Goal: Task Accomplishment & Management: Manage account settings

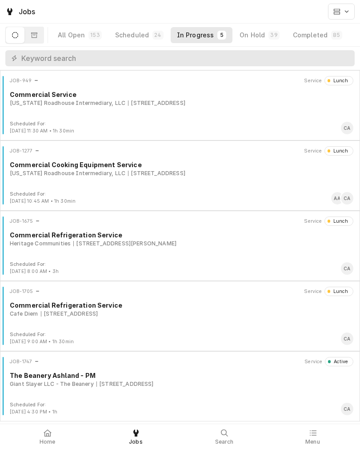
click at [89, 391] on div "JOB-1747 Service Active The Beanery Ashland - PM Giant Slayer LLC - The Beanery…" at bounding box center [180, 379] width 353 height 45
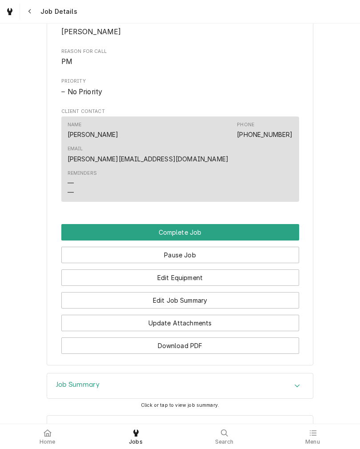
scroll to position [414, 0]
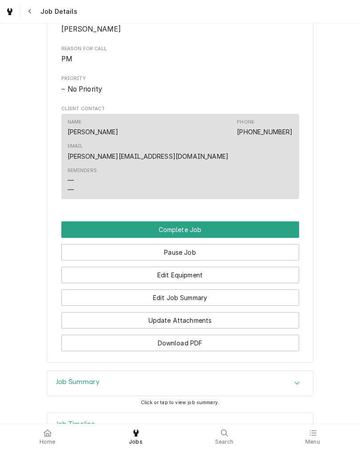
click at [71, 290] on button "Edit Job Summary" at bounding box center [180, 298] width 238 height 16
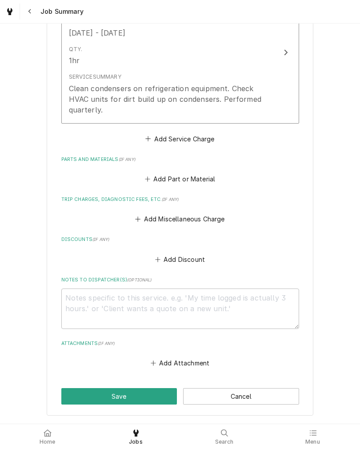
scroll to position [277, 0]
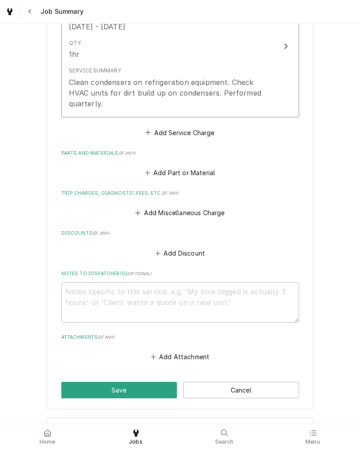
click at [212, 211] on button "Add Miscellaneous Charge" at bounding box center [180, 213] width 93 height 12
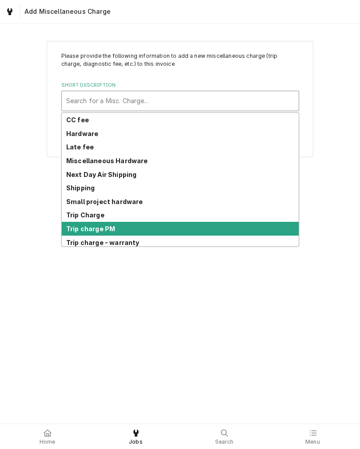
click at [67, 227] on strong "Trip charge PM" at bounding box center [90, 229] width 49 height 8
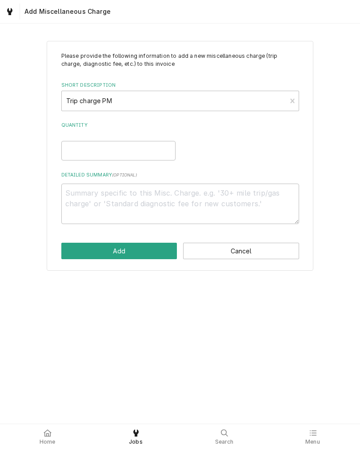
type textarea "x"
click at [189, 161] on div "Quantity" at bounding box center [180, 141] width 238 height 39
click at [193, 152] on div "Quantity" at bounding box center [180, 141] width 238 height 39
click at [70, 149] on input "Quantity" at bounding box center [118, 151] width 114 height 20
type input "1"
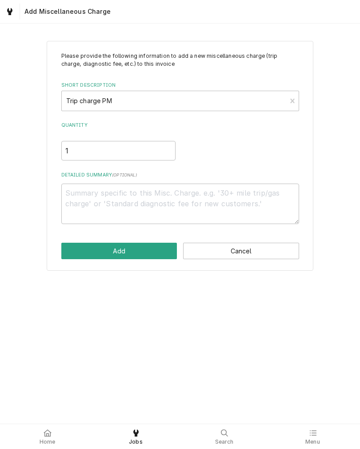
click at [68, 251] on button "Add" at bounding box center [119, 251] width 116 height 16
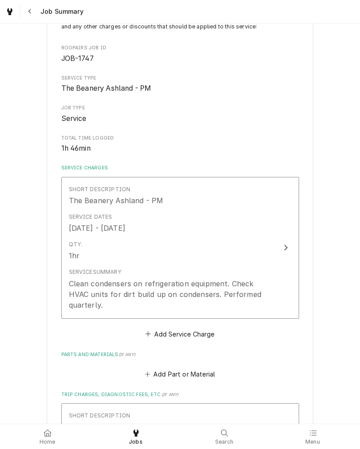
scroll to position [75, 0]
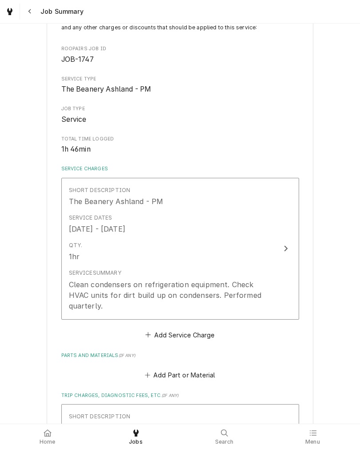
click at [83, 288] on div "Clean condensers on refrigeration equipment. Check HVAC units for dirt build up…" at bounding box center [171, 295] width 204 height 32
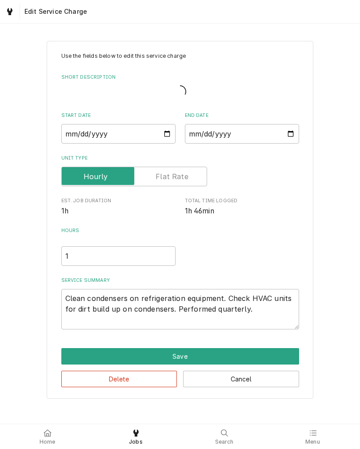
type textarea "x"
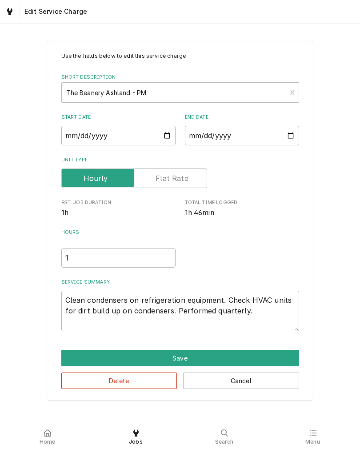
click at [183, 180] on label "Unit Type" at bounding box center [134, 179] width 146 height 20
click at [183, 180] on input "Unit Type" at bounding box center [134, 179] width 138 height 20
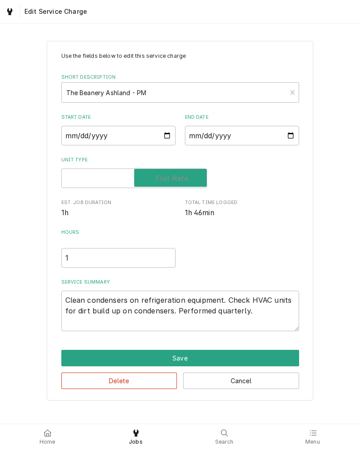
checkbox input "true"
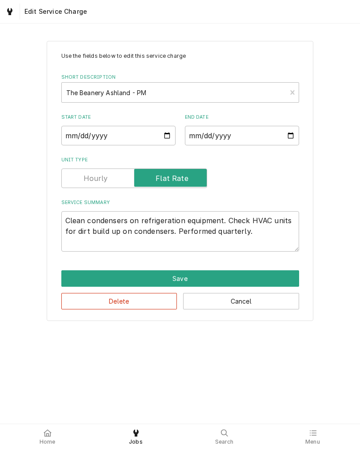
click at [71, 279] on button "Save" at bounding box center [180, 279] width 238 height 16
type textarea "x"
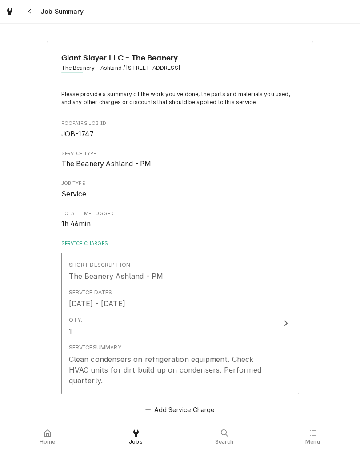
scroll to position [75, 0]
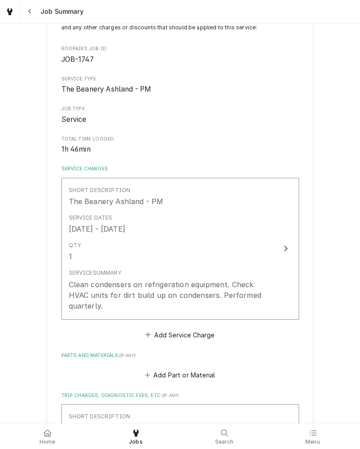
click at [196, 336] on button "Add Service Charge" at bounding box center [180, 335] width 72 height 12
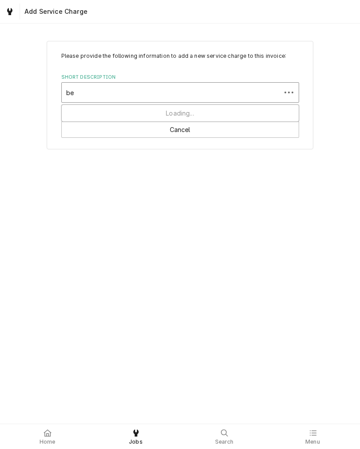
type input "b"
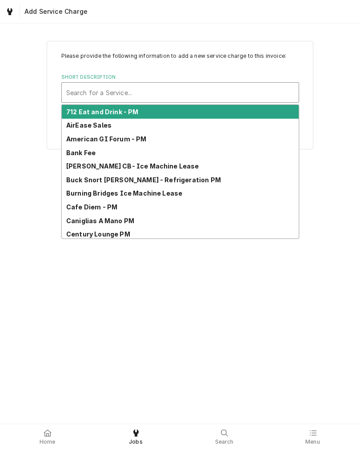
click at [15, 202] on div "Please provide the following information to add a new service charge to this in…" at bounding box center [180, 224] width 360 height 401
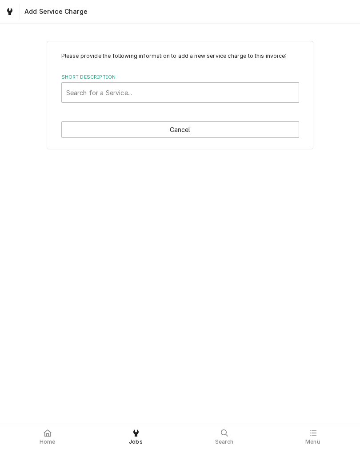
click at [71, 135] on button "Cancel" at bounding box center [180, 129] width 238 height 16
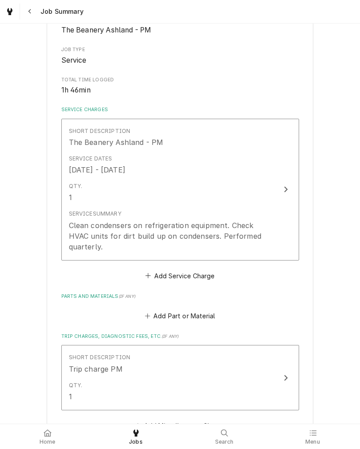
scroll to position [136, 0]
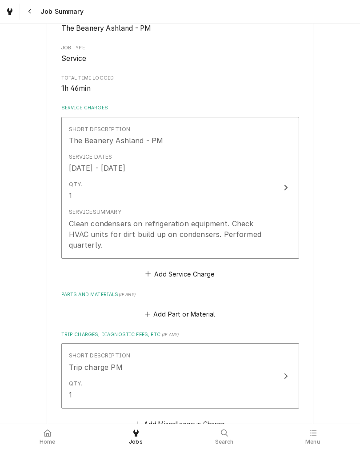
click at [275, 203] on button "Short Description The Beanery Ashland - PM Service Dates Aug 21, 2025 - Aug 22,…" at bounding box center [180, 188] width 238 height 142
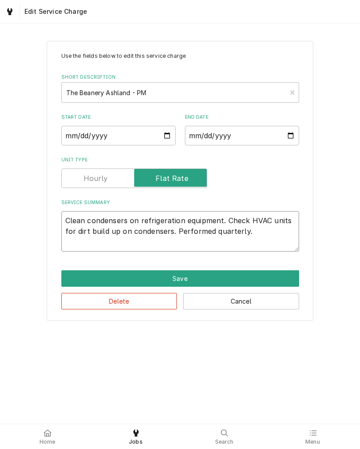
click at [278, 249] on textarea "Clean condensers on refrigeration equipment. Check HVAC units for dirt build up…" at bounding box center [180, 231] width 238 height 40
type textarea "x"
type textarea "Clean condensers on refrigeration equipment. Check HVAC units for dirt build up…"
type textarea "x"
type textarea "Clean condensers on refrigeration equipment. Check HVAC units for dirt build up…"
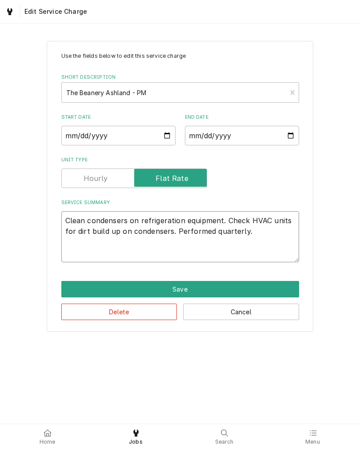
type textarea "x"
type textarea "Clean condensers on refrigeration equipment. Check HVAC units for dirt build up…"
type textarea "x"
type textarea "Clean condensers on refrigeration equipment. Check HVAC units for dirt build up…"
type textarea "x"
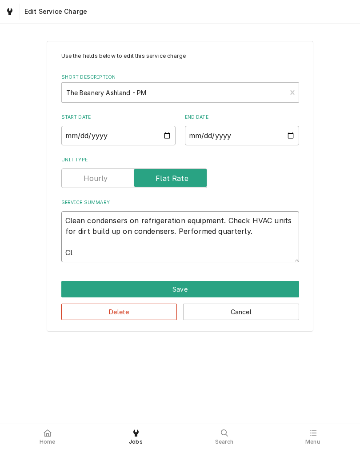
type textarea "Clean condensers on refrigeration equipment. Check HVAC units for dirt build up…"
type textarea "x"
type textarea "Clean condensers on refrigeration equipment. Check HVAC units for dirt build up…"
type textarea "x"
type textarea "Clean condensers on refrigeration equipment. Check HVAC units for dirt build up…"
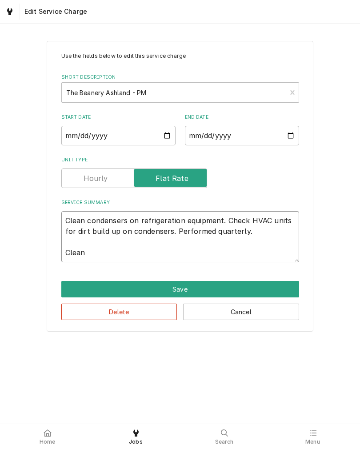
type textarea "x"
type textarea "Clean condensers on refrigeration equipment. Check HVAC units for dirt build up…"
type textarea "x"
type textarea "Clean condensers on refrigeration equipment. Check HVAC units for dirt build up…"
type textarea "x"
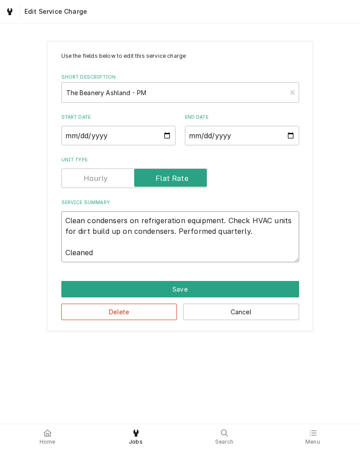
type textarea "Clean condensers on refrigeration equipment. Check HVAC units for dirt build up…"
type textarea "x"
type textarea "Clean condensers on refrigeration equipment. Check HVAC units for dirt build up…"
type textarea "x"
type textarea "Clean condensers on refrigeration equipment. Check HVAC units for dirt build up…"
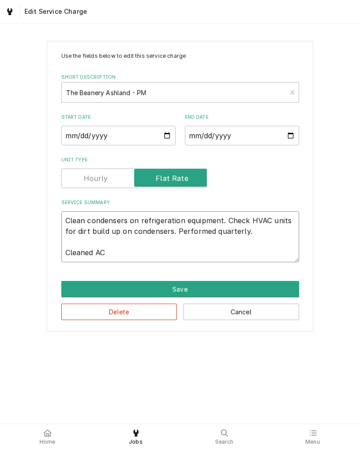
type textarea "x"
type textarea "Clean condensers on refrigeration equipment. Check HVAC units for dirt build up…"
type textarea "x"
type textarea "Clean condensers on refrigeration equipment. Check HVAC units for dirt build up…"
type textarea "x"
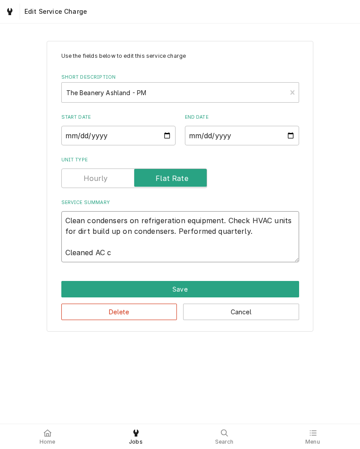
type textarea "Clean condensers on refrigeration equipment. Check HVAC units for dirt build up…"
type textarea "x"
type textarea "Clean condensers on refrigeration equipment. Check HVAC units for dirt build up…"
type textarea "x"
type textarea "Clean condensers on refrigeration equipment. Check HVAC units for dirt build up…"
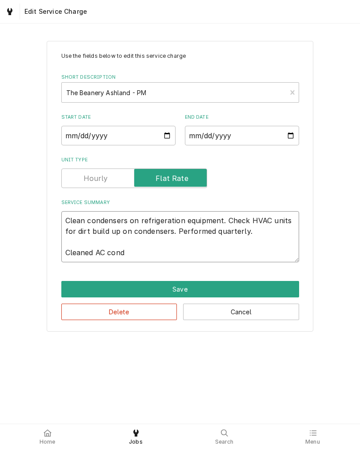
type textarea "x"
type textarea "Clean condensers on refrigeration equipment. Check HVAC units for dirt build up…"
type textarea "x"
type textarea "Clean condensers on refrigeration equipment. Check HVAC units for dirt build up…"
type textarea "x"
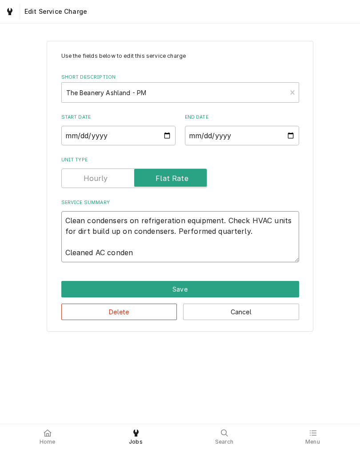
type textarea "Clean condensers on refrigeration equipment. Check HVAC units for dirt build up…"
type textarea "x"
type textarea "Clean condensers on refrigeration equipment. Check HVAC units for dirt build up…"
type textarea "x"
type textarea "Clean condensers on refrigeration equipment. Check HVAC units for dirt build up…"
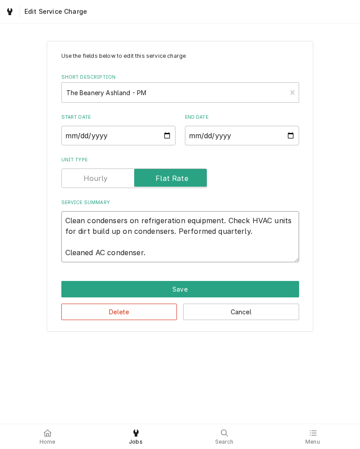
type textarea "x"
type textarea "Clean condensers on refrigeration equipment. Check HVAC units for dirt build up…"
type textarea "x"
type textarea "Clean condensers on refrigeration equipment. Check HVAC units for dirt build up…"
type textarea "x"
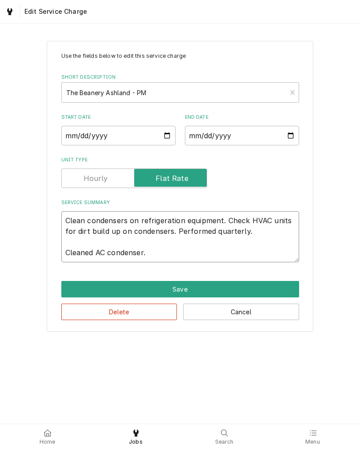
type textarea "Clean condensers on refrigeration equipment. Check HVAC units for dirt build up…"
click at [67, 292] on button "Save" at bounding box center [180, 289] width 238 height 16
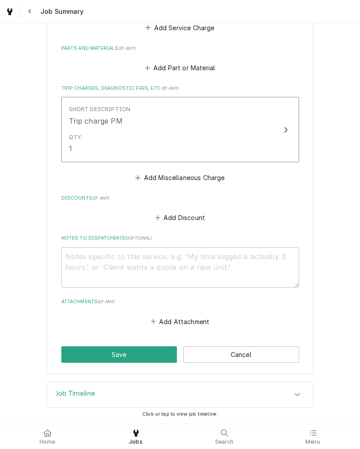
scroll to position [407, 0]
click at [73, 354] on button "Save" at bounding box center [119, 355] width 116 height 16
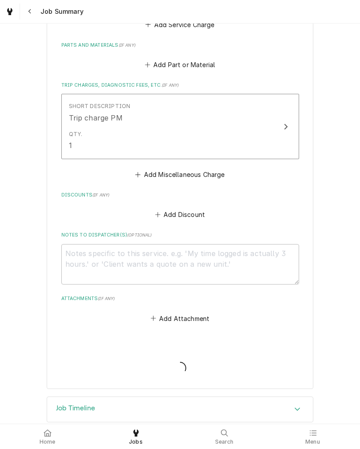
type textarea "x"
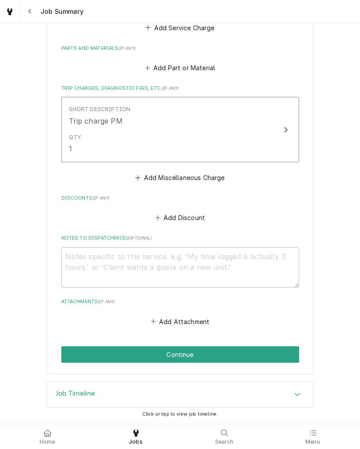
scroll to position [407, 0]
click at [273, 355] on button "Continue" at bounding box center [180, 355] width 238 height 16
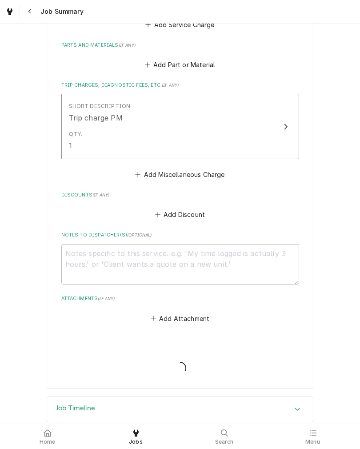
type textarea "x"
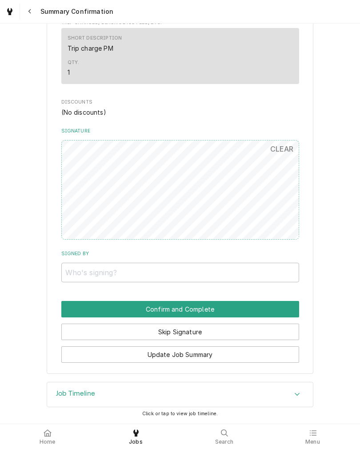
scroll to position [410, 0]
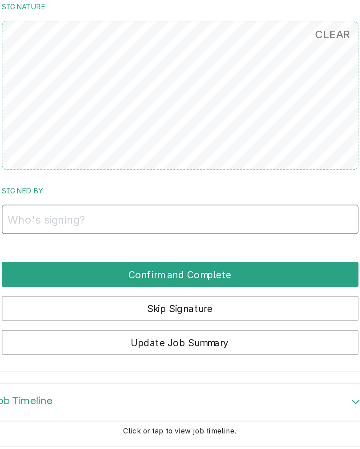
click at [184, 263] on input "Signed By" at bounding box center [180, 273] width 238 height 20
type input "[PERSON_NAME]"
click at [174, 301] on button "Confirm and Complete" at bounding box center [180, 309] width 238 height 16
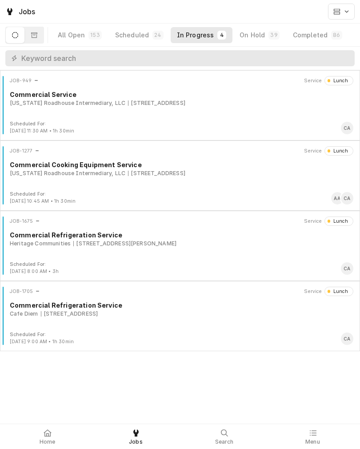
click at [50, 442] on span "Home" at bounding box center [48, 442] width 16 height 7
